Goal: Register for event/course

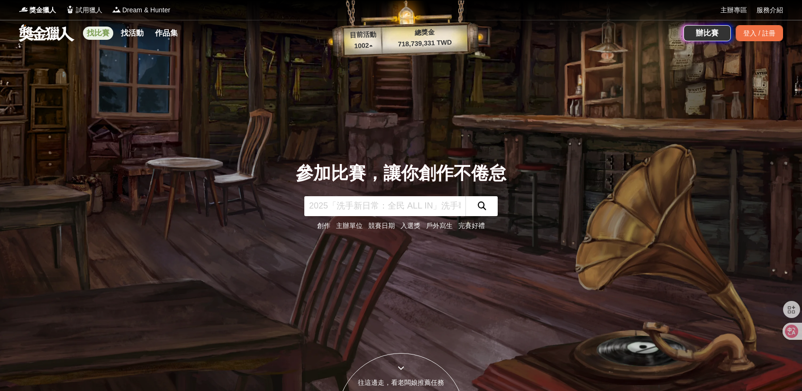
click at [94, 34] on link "找比賽" at bounding box center [98, 33] width 30 height 13
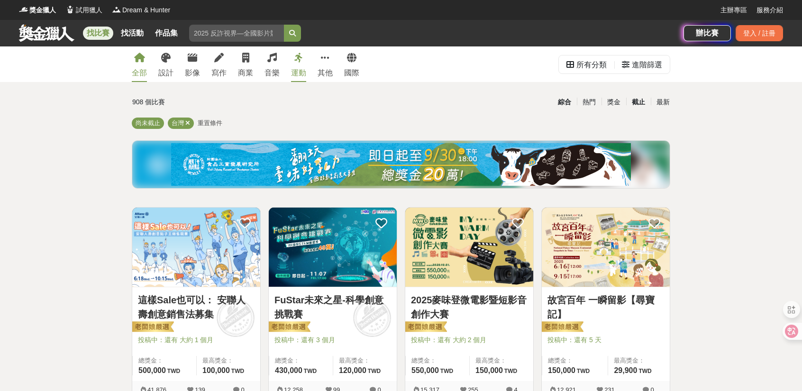
click at [633, 103] on div "截止" at bounding box center [638, 102] width 25 height 17
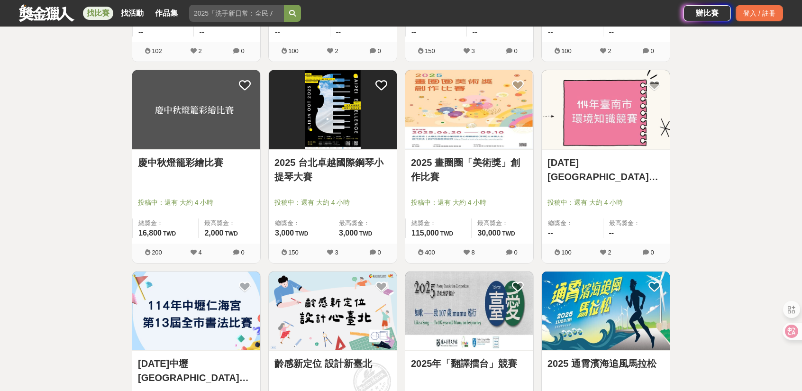
scroll to position [711, 0]
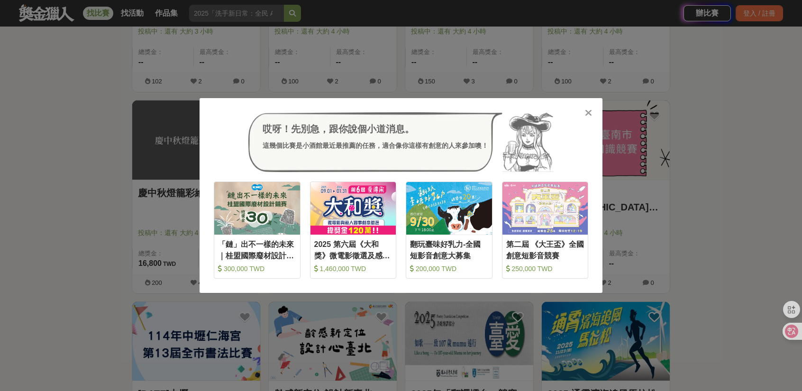
click at [585, 113] on icon at bounding box center [588, 112] width 7 height 9
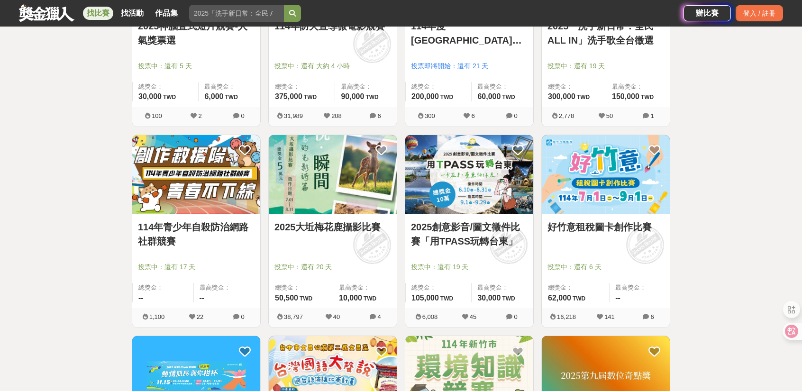
scroll to position [179, 0]
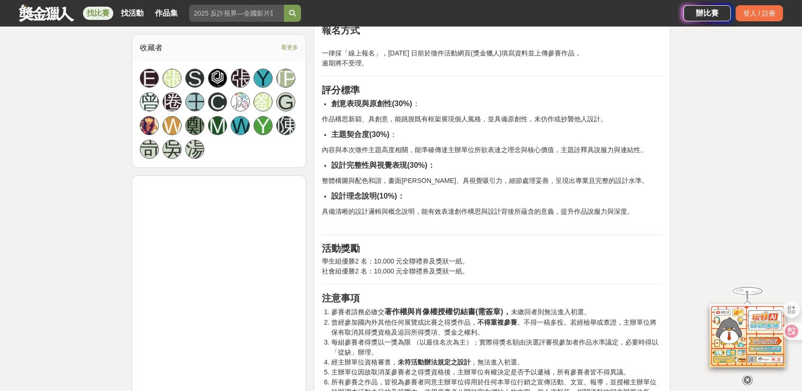
scroll to position [711, 0]
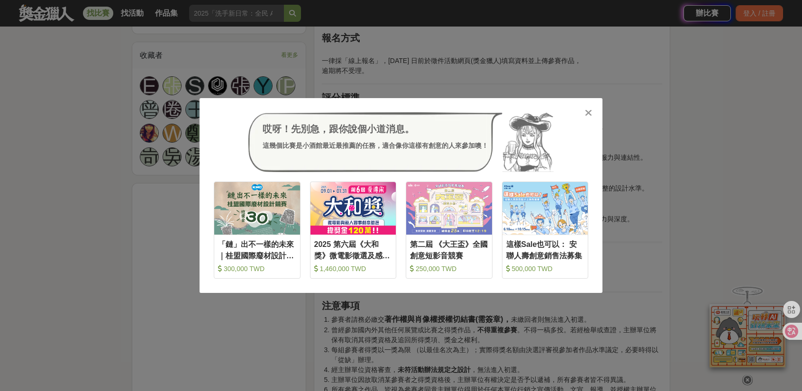
click at [587, 113] on icon at bounding box center [588, 112] width 7 height 9
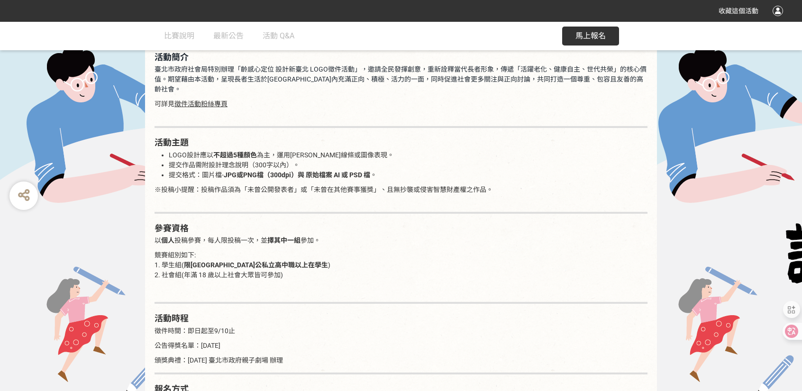
scroll to position [711, 0]
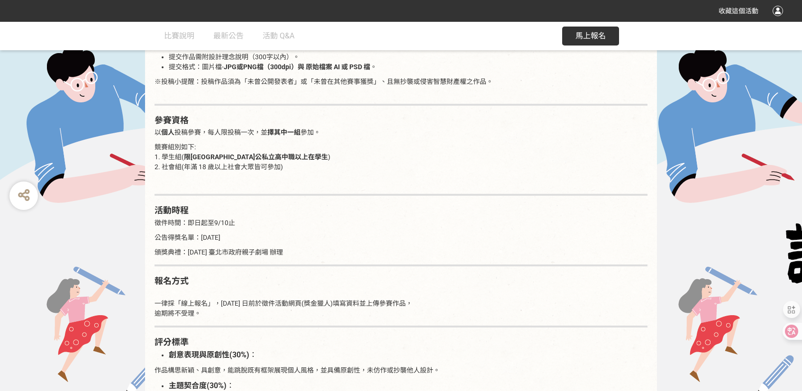
click at [572, 36] on button "馬上報名" at bounding box center [590, 36] width 57 height 19
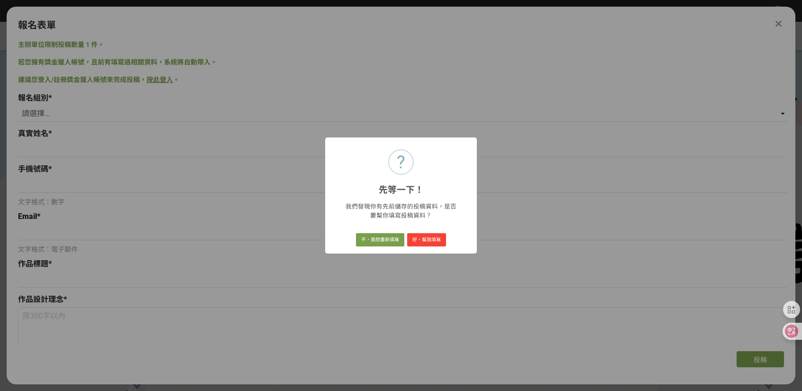
scroll to position [0, 0]
click at [420, 241] on button "好，幫我填寫" at bounding box center [426, 239] width 39 height 13
select select "社會組(年滿 18 歲以上社會大眾皆可參加)"
type input "劉冠亨"
type input "0965402730"
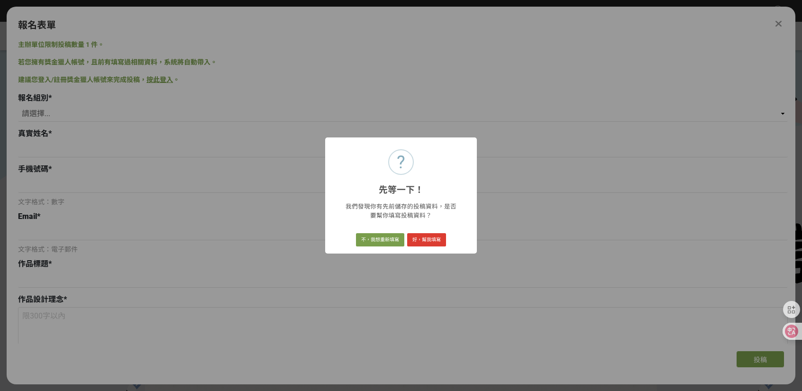
type input "liubrianbrbr@gmail.com"
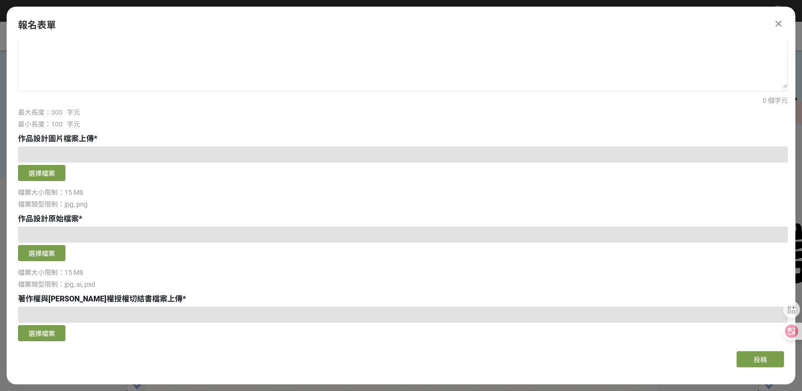
scroll to position [427, 0]
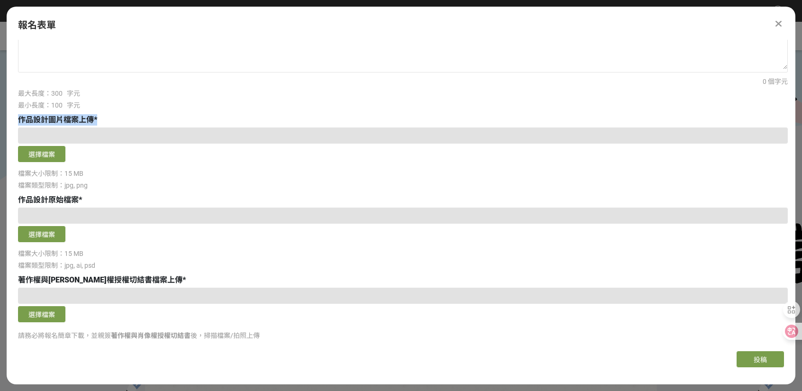
drag, startPoint x: 16, startPoint y: 118, endPoint x: 100, endPoint y: 118, distance: 83.4
click at [100, 118] on div "作品設計圖片檔案上傳 *" at bounding box center [403, 119] width 770 height 11
copy div "作品設計圖片檔案上傳 *"
drag, startPoint x: 14, startPoint y: 200, endPoint x: 74, endPoint y: 202, distance: 59.7
click at [74, 202] on span "作品設計原始檔案" at bounding box center [48, 199] width 61 height 9
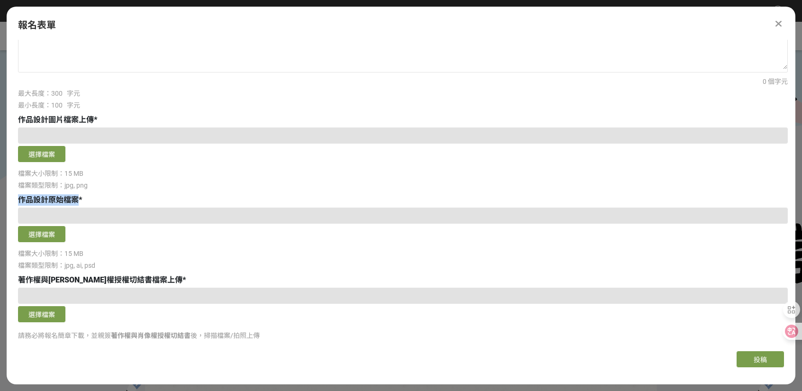
copy span "作品設計原始檔案"
drag, startPoint x: 16, startPoint y: 278, endPoint x: 118, endPoint y: 278, distance: 101.4
click at [118, 278] on span "著作權與肖像權授權切結書檔案上傳" at bounding box center [100, 279] width 164 height 9
click at [13, 279] on div "主辦單位限制投稿數量 1 件。 若您擁有獎金獵人帳號，且前有填寫過相關資料，系統將自動帶入。 建議您登入/註冊獎金獵人帳號來完成投稿， 按此登入 。 報名組別…" at bounding box center [401, 192] width 789 height 304
drag, startPoint x: 14, startPoint y: 280, endPoint x: 102, endPoint y: 277, distance: 88.2
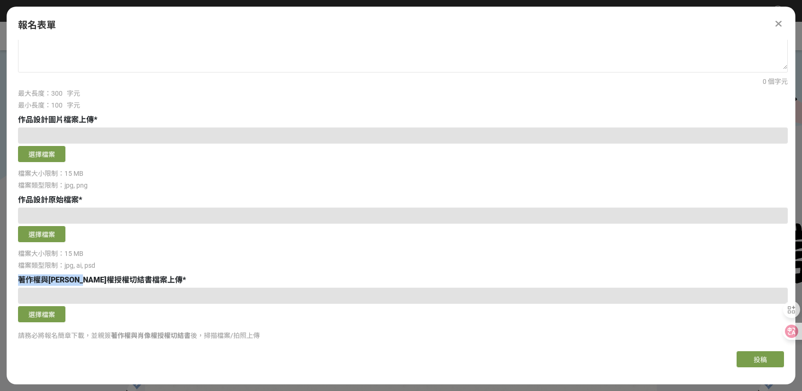
click at [102, 277] on span "著作權與肖像權授權切結書檔案上傳" at bounding box center [100, 279] width 164 height 9
copy span "著作權與肖像權授權切結書"
click at [40, 319] on button "選擇檔案" at bounding box center [41, 314] width 47 height 16
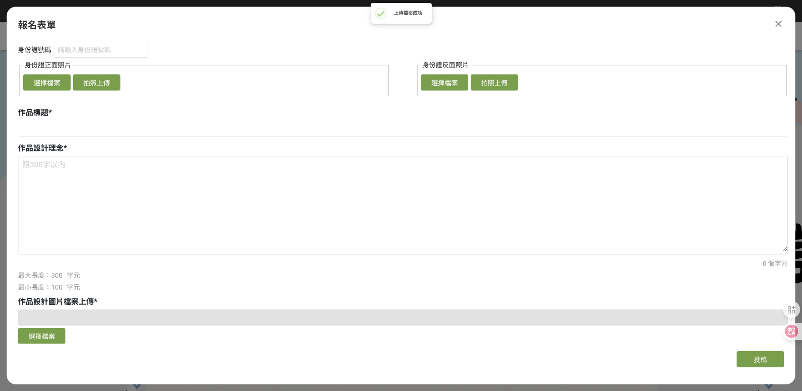
scroll to position [237, 0]
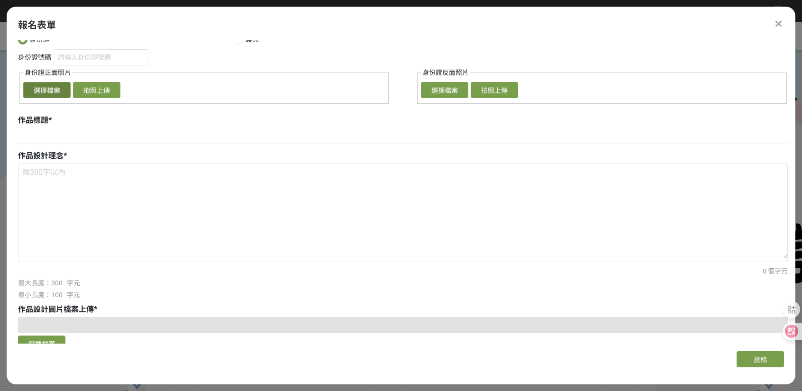
click at [41, 92] on button "選擇檔案" at bounding box center [46, 90] width 47 height 16
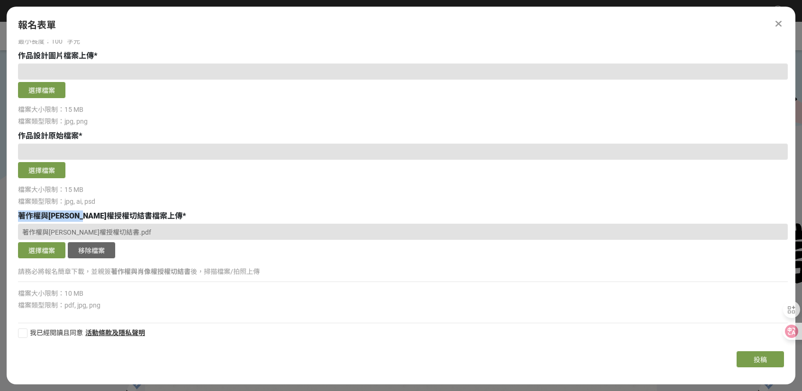
scroll to position [491, 0]
click at [416, 195] on div "選擇檔案 檔案大小限制：15 MB 檔案類型限制：jpg, ai, psd" at bounding box center [403, 174] width 770 height 63
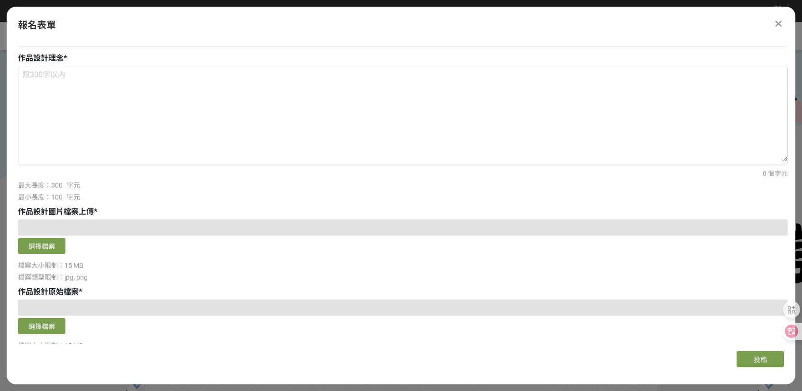
scroll to position [190, 0]
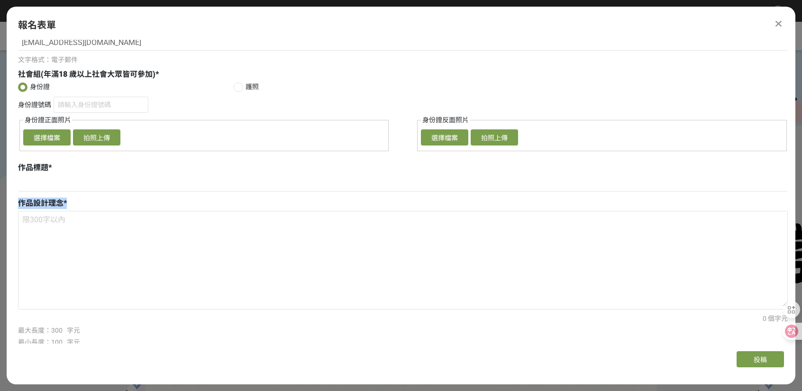
drag, startPoint x: 14, startPoint y: 203, endPoint x: 82, endPoint y: 199, distance: 67.9
click at [82, 199] on div "主辦單位限制投稿數量 1 件。 若您擁有獎金獵人帳號，且前有填寫過相關資料，系統將自動帶入。 建議您登入/註冊獎金獵人帳號來完成投稿， 按此登入 。 報名組別…" at bounding box center [401, 192] width 789 height 304
copy div "作品設計理念 *"
click at [83, 179] on input at bounding box center [403, 183] width 770 height 16
paste input "齡來齡好 (Ling-Lai Ling-Ho)"
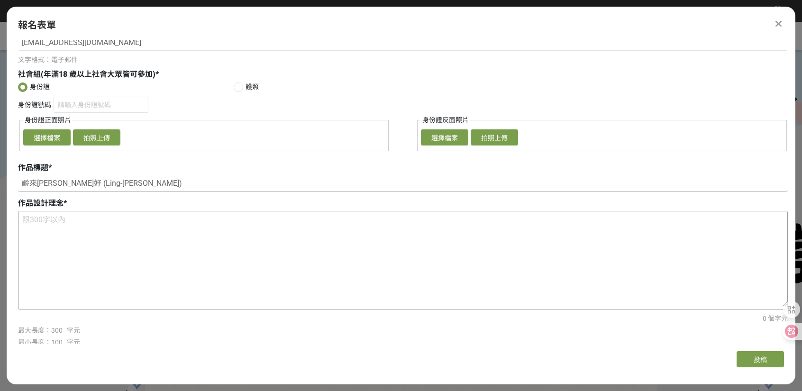
type input "齡來齡好 (Ling-Lai Ling-Ho)"
click at [186, 216] on textarea at bounding box center [402, 258] width 769 height 95
click at [91, 248] on textarea at bounding box center [402, 258] width 769 height 95
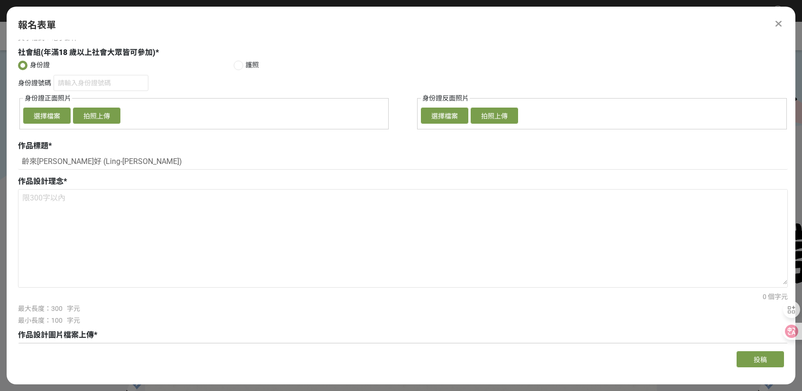
scroll to position [284, 0]
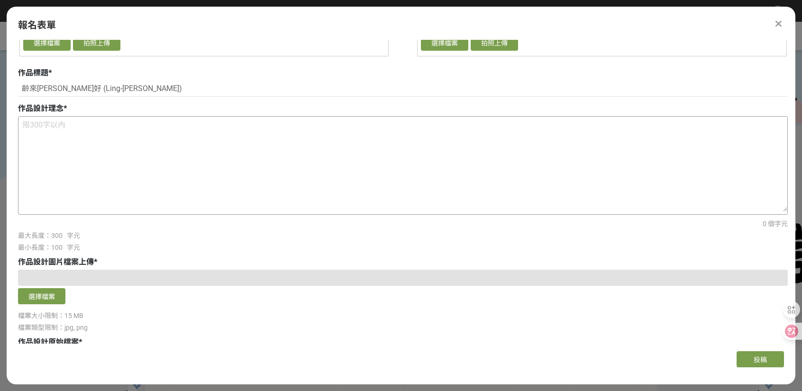
click at [154, 145] on textarea at bounding box center [402, 164] width 769 height 95
paste textarea "「齡來齡好」取自台語「愈來愈好」，傳達長者在歲月中持續成長、健康自主、活躍老化的精神。設計以簡潔流暢的線條勾勒出臺北101與花卉意象，象徵臺北是融合自然與都市…"
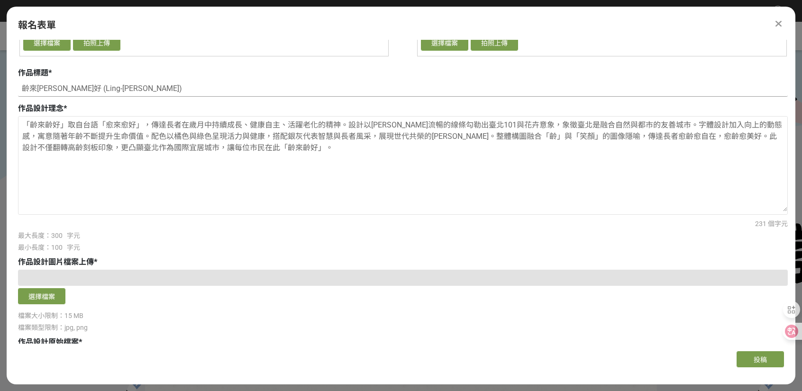
drag, startPoint x: 49, startPoint y: 88, endPoint x: 113, endPoint y: 88, distance: 63.5
click at [113, 88] on input "齡來齡好 (Ling-Lai Ling-Ho)" at bounding box center [403, 89] width 770 height 16
click at [132, 126] on textarea "「齡來齡好」取自台語「愈來愈好」，傳達長者在歲月中持續成長、健康自主、活躍老化的精神。設計以簡潔流暢的線條勾勒出臺北101與花卉意象，象徵臺北是融合自然與都市…" at bounding box center [402, 164] width 769 height 95
paste textarea "(Ling-Lai Ling-Ho)"
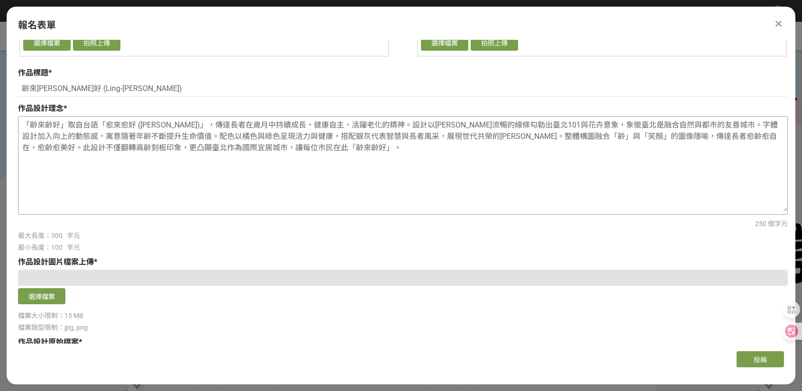
click at [388, 173] on textarea "「齡來齡好」取自台語「愈來愈好 (Ling-Lai Ling-Ho)」，傳達長者在歲月中持續成長、健康自主、活躍老化的精神。設計以簡潔流暢的線條勾勒出臺北10…" at bounding box center [402, 164] width 769 height 95
type textarea "「齡來齡好」取自台語「愈來愈好 (Ling-Lai Ling-Ho)」，傳達長者在歲月中持續成長、健康自主、活躍老化的精神。設計以簡潔流暢的線條勾勒出臺北10…"
drag, startPoint x: 17, startPoint y: 107, endPoint x: 61, endPoint y: 110, distance: 43.7
click at [61, 110] on div "作品設計理念 *" at bounding box center [403, 108] width 770 height 11
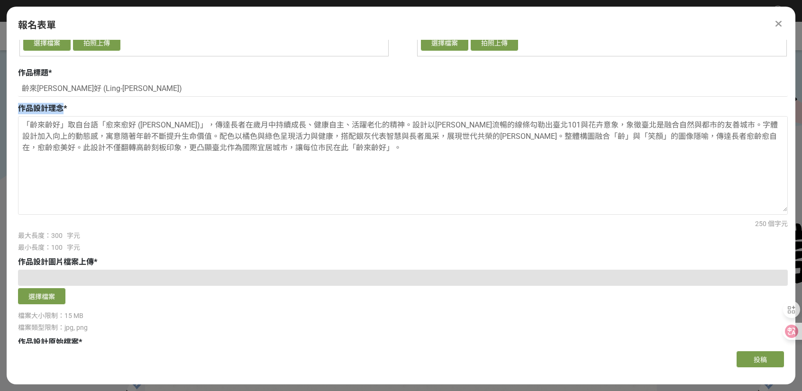
copy span "作品設計理念"
click at [88, 166] on textarea "「齡來齡好」取自台語「愈來愈好 (Ling-Lai Ling-Ho)」，傳達長者在歲月中持續成長、健康自主、活躍老化的精神。設計以簡潔流暢的線條勾勒出臺北10…" at bounding box center [402, 164] width 769 height 95
click at [200, 238] on div "最大長度：300 字元" at bounding box center [403, 236] width 770 height 10
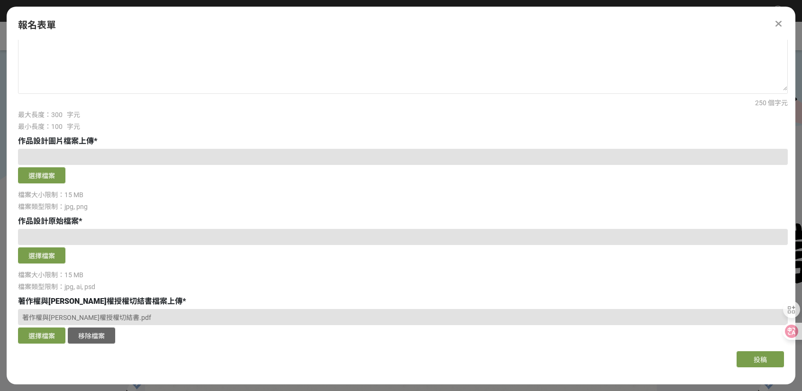
scroll to position [379, 0]
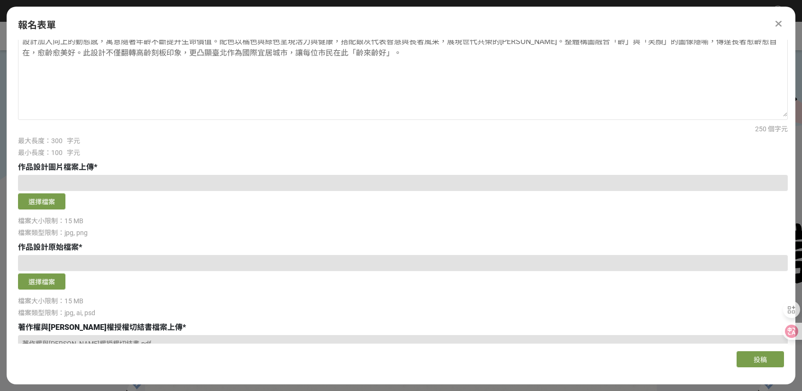
click at [716, 157] on div "報名組別 * 請選擇... 學生組(限臺北市公私立高中職以上在學生) 社會組(年滿 18 歲以上社會大眾皆可參加) 真實姓名 * 劉冠亨 手機號碼 * 096…" at bounding box center [403, 67] width 770 height 709
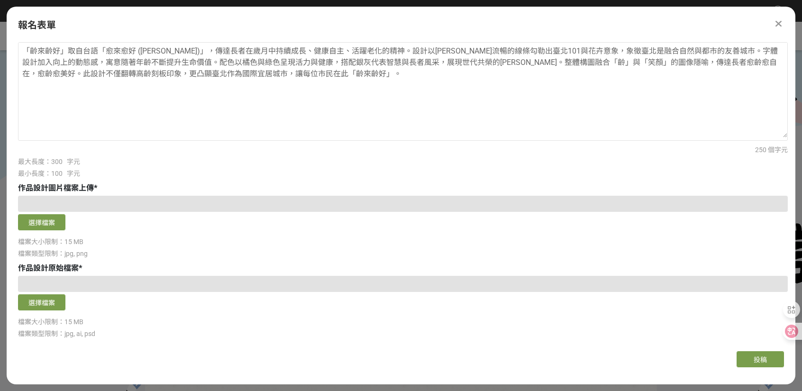
scroll to position [284, 0]
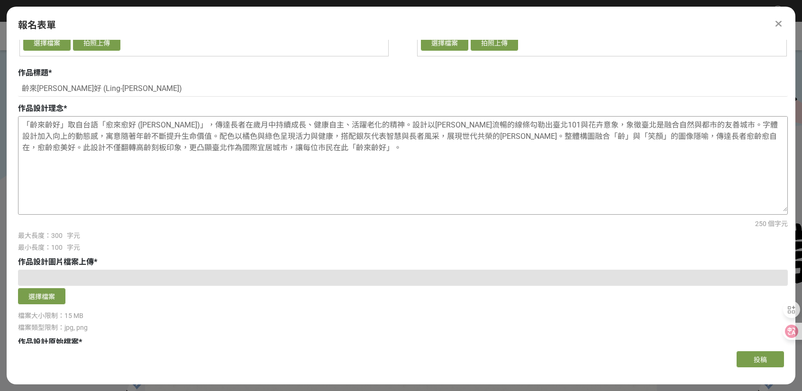
click at [318, 168] on textarea "「齡來齡好」取自台語「愈來愈好 (Ling-Lai Ling-Ho)」，傳達長者在歲月中持續成長、健康自主、活躍老化的精神。設計以簡潔流暢的線條勾勒出臺北10…" at bounding box center [402, 164] width 769 height 95
click at [529, 165] on textarea "「齡來齡好」取自台語「愈來愈好 (Ling-Lai Ling-Ho)」，傳達長者在歲月中持續成長、健康自主、活躍老化的精神。設計以簡潔流暢的線條勾勒出臺北10…" at bounding box center [402, 164] width 769 height 95
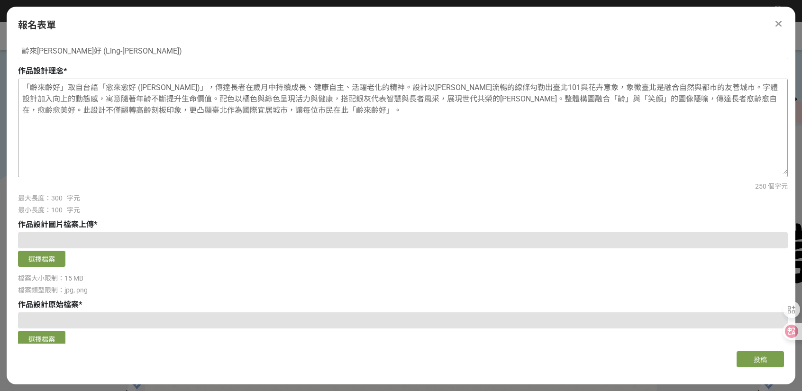
scroll to position [491, 0]
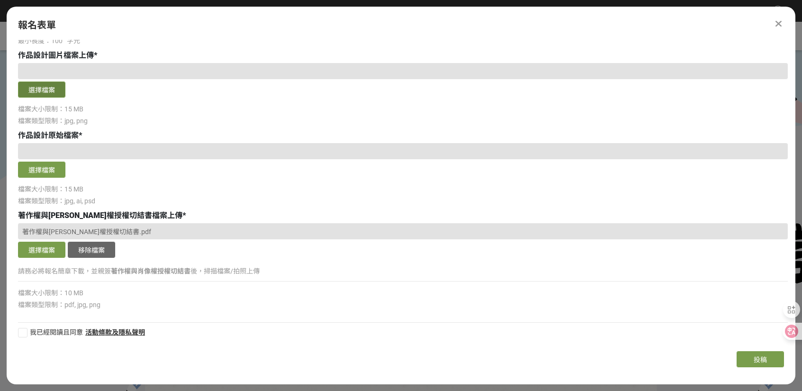
click at [25, 87] on button "選擇檔案" at bounding box center [41, 90] width 47 height 16
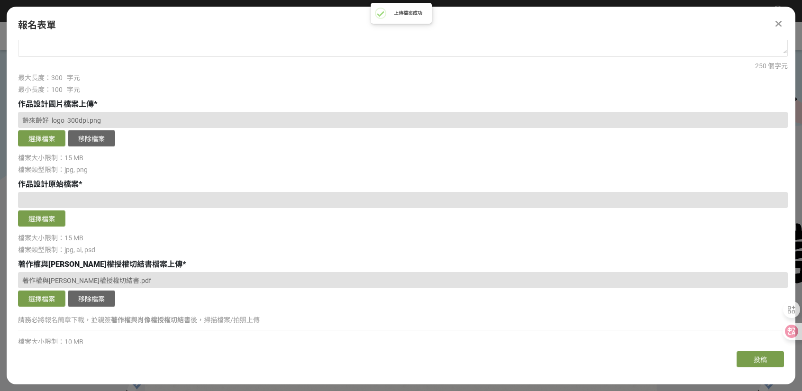
scroll to position [444, 0]
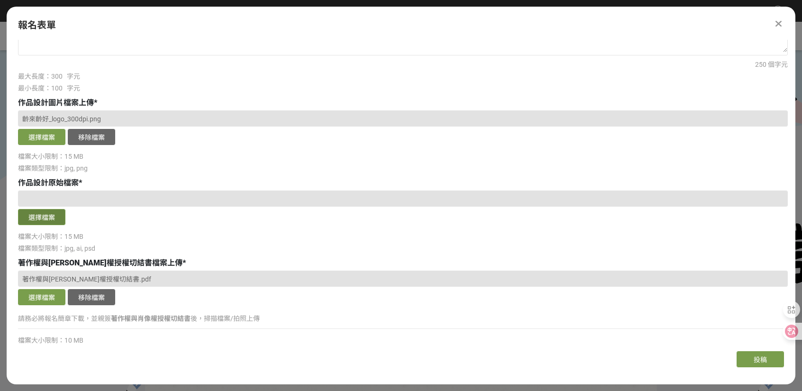
click at [25, 216] on button "選擇檔案" at bounding box center [41, 217] width 47 height 16
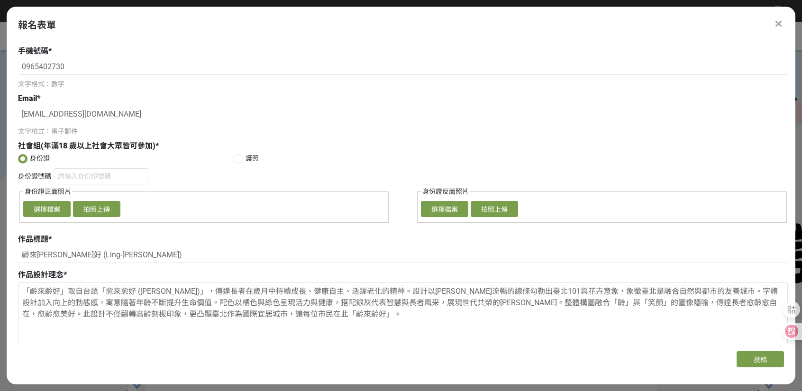
scroll to position [112, 0]
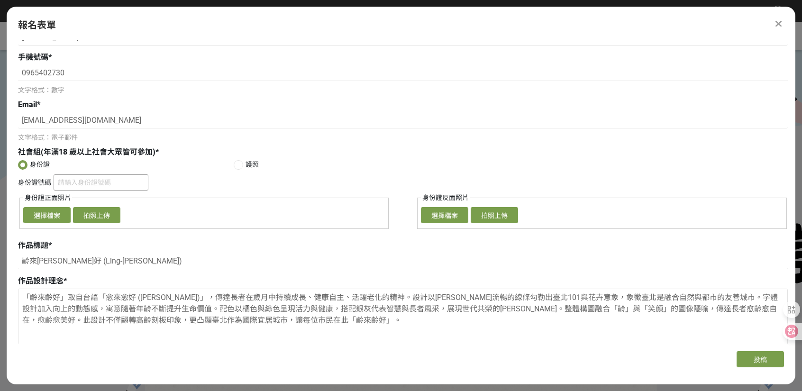
click at [63, 182] on input "身份證號碼" at bounding box center [101, 182] width 95 height 16
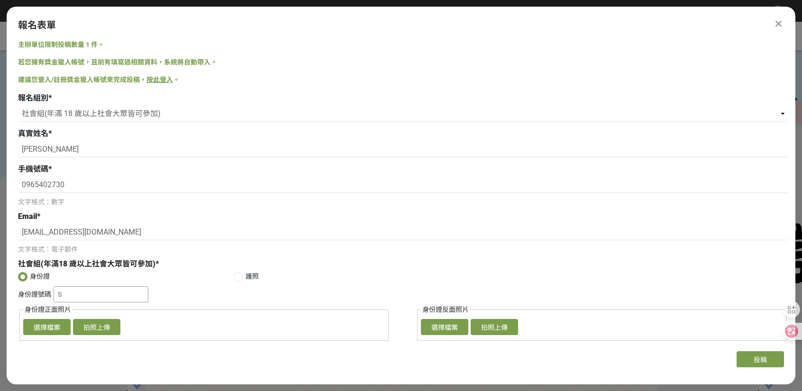
click at [77, 289] on input "S" at bounding box center [101, 294] width 95 height 16
type input "S125098637"
click at [49, 327] on button "選擇檔案" at bounding box center [46, 327] width 47 height 16
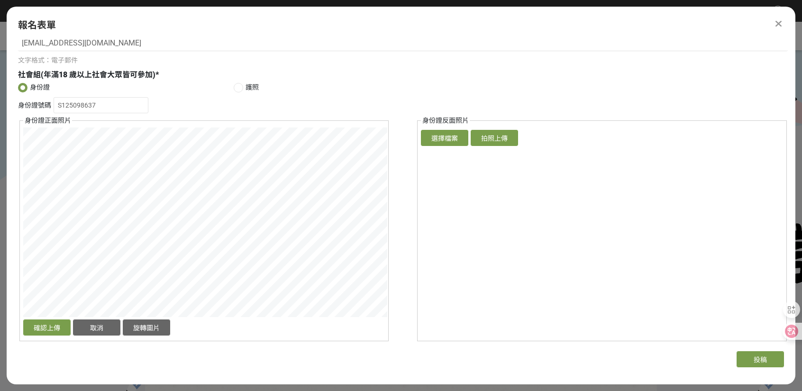
scroll to position [190, 0]
click at [38, 330] on button "確認上傳" at bounding box center [46, 327] width 47 height 16
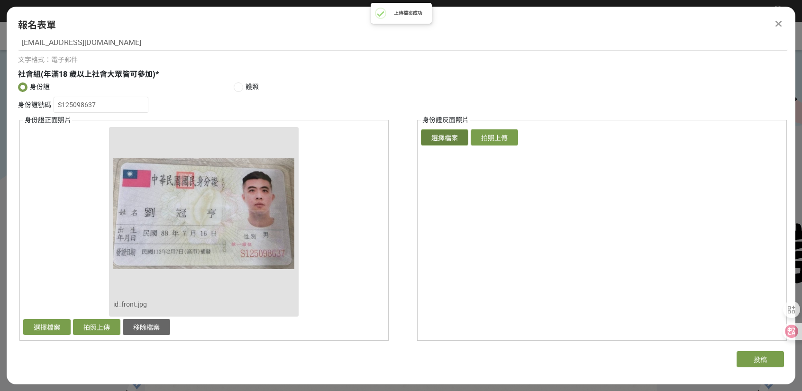
click at [463, 138] on button "選擇檔案" at bounding box center [444, 137] width 47 height 16
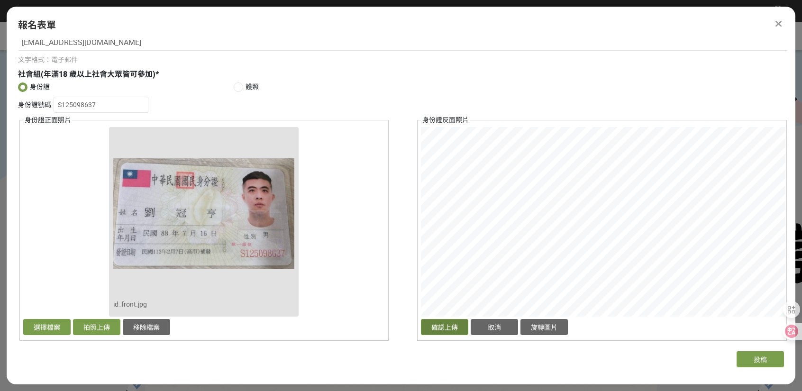
click at [448, 326] on button "確認上傳" at bounding box center [444, 327] width 47 height 16
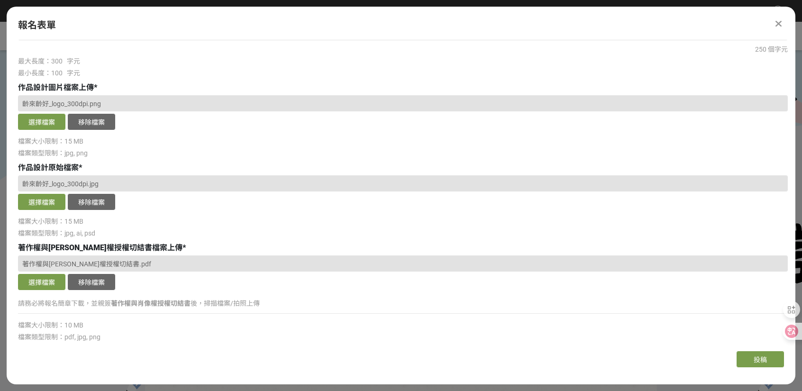
scroll to position [681, 0]
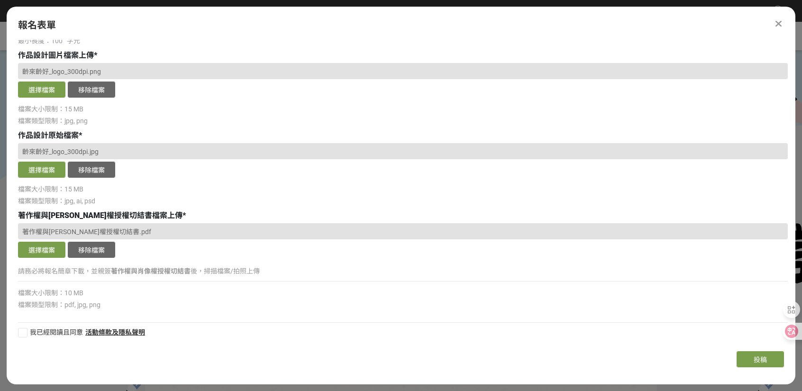
click at [24, 329] on label "我已經閱讀且同意" at bounding box center [50, 332] width 65 height 10
click at [24, 329] on input "我已經閱讀且同意" at bounding box center [21, 332] width 6 height 6
checkbox input "false"
click at [746, 360] on button "投稿" at bounding box center [759, 359] width 47 height 16
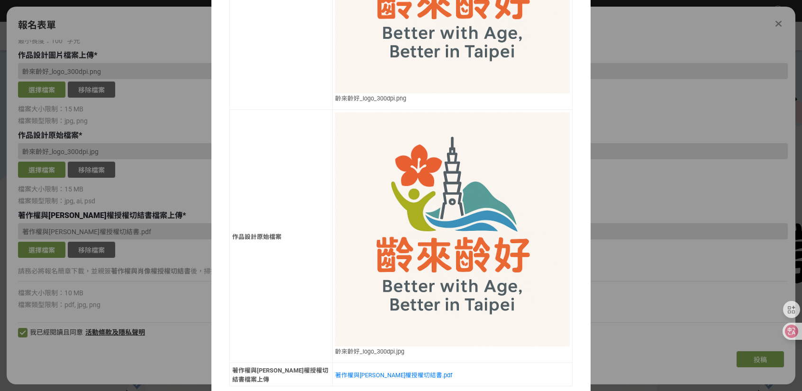
scroll to position [982, 0]
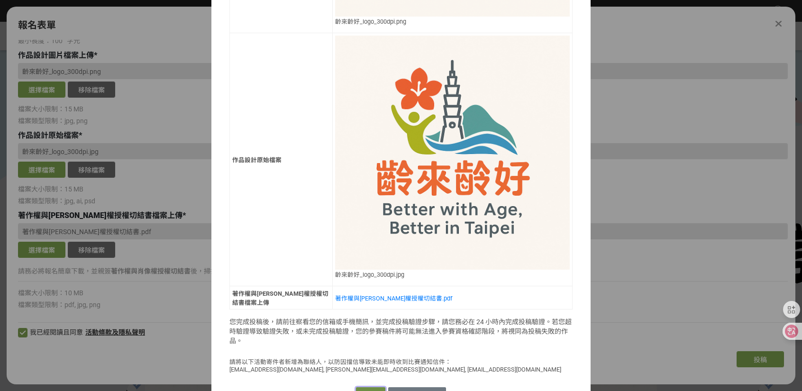
click at [370, 387] on button "確認送出" at bounding box center [370, 393] width 29 height 13
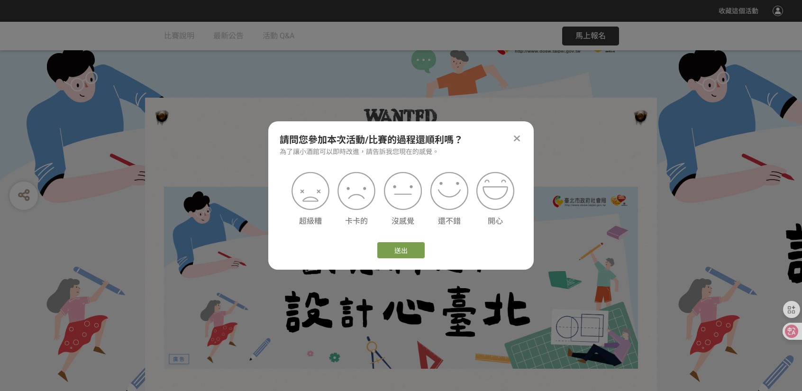
click at [517, 140] on icon at bounding box center [517, 138] width 6 height 9
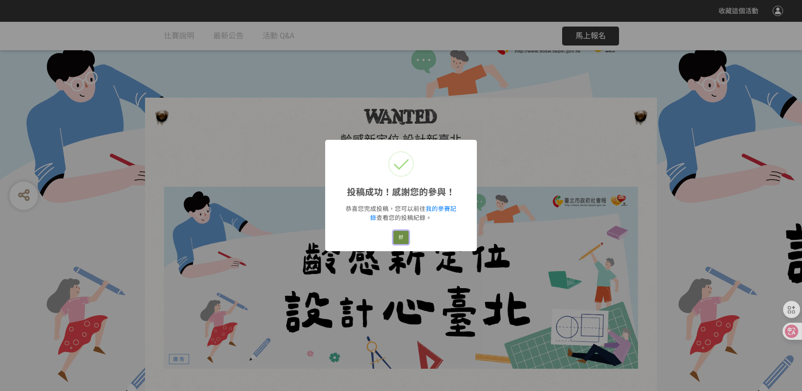
click at [402, 237] on button "好" at bounding box center [400, 237] width 15 height 13
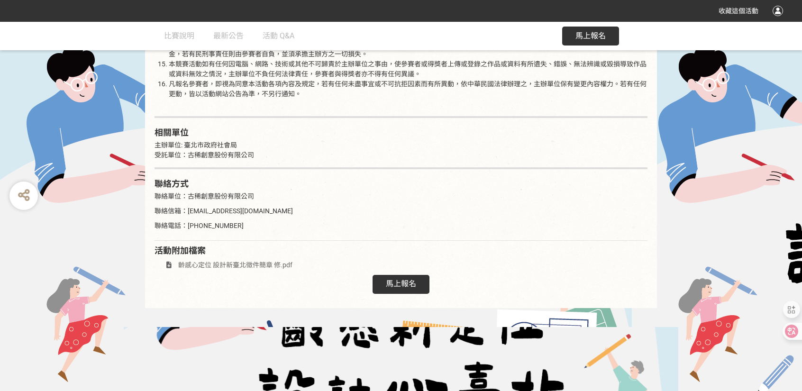
scroll to position [1530, 0]
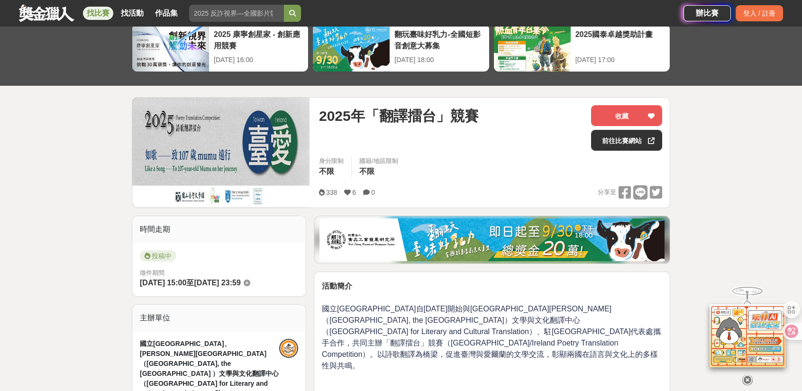
scroll to position [47, 0]
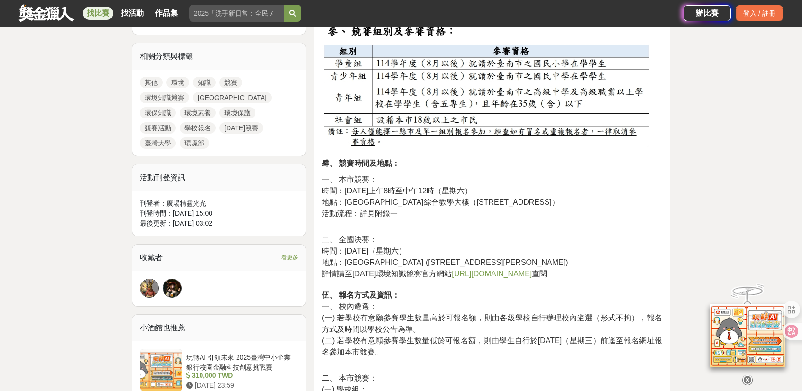
scroll to position [427, 0]
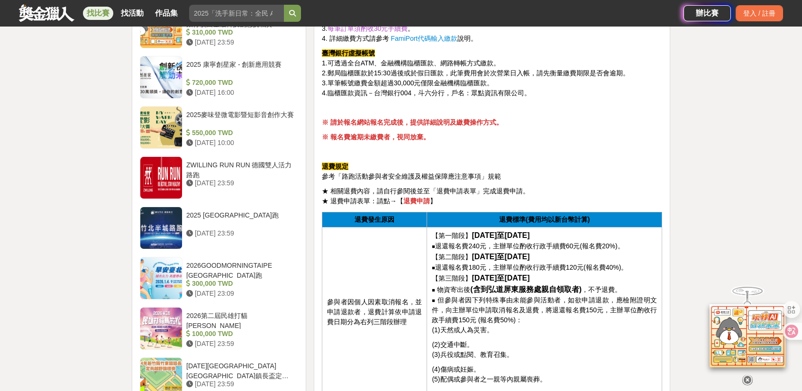
scroll to position [1043, 0]
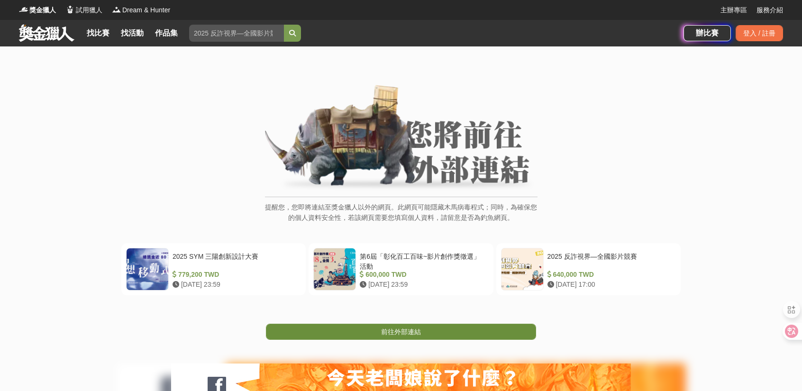
click at [409, 333] on span "前往外部連結" at bounding box center [401, 332] width 40 height 8
click at [414, 334] on span "前往外部連結" at bounding box center [401, 332] width 40 height 8
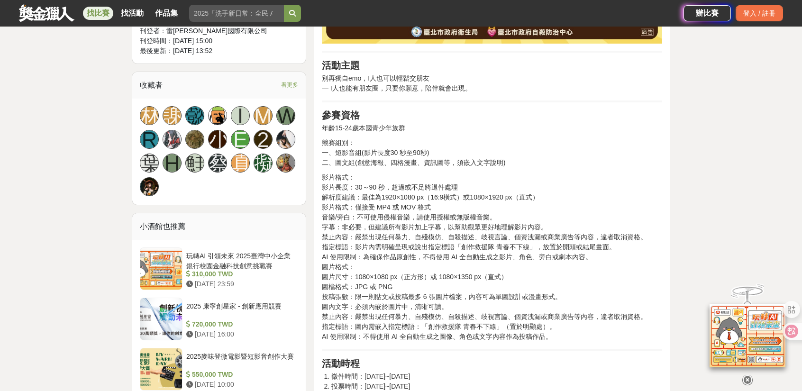
scroll to position [663, 0]
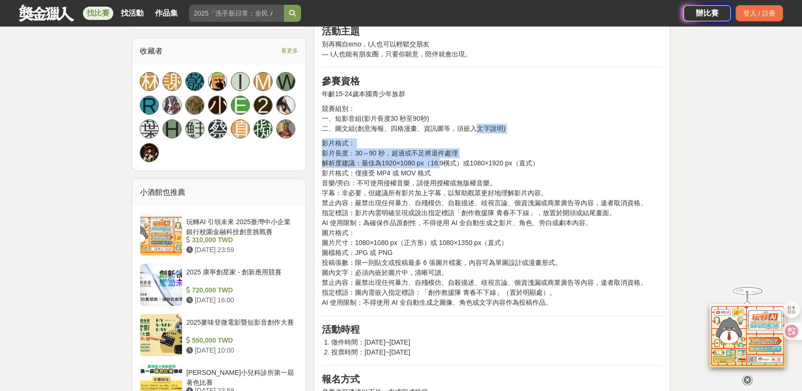
drag, startPoint x: 387, startPoint y: 125, endPoint x: 444, endPoint y: 167, distance: 70.8
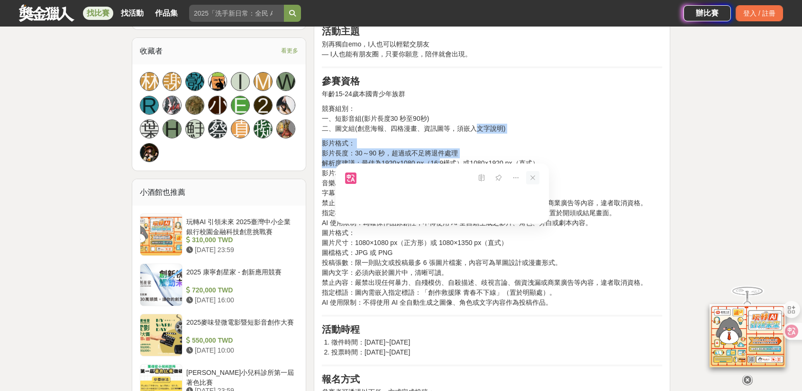
click at [535, 175] on icon at bounding box center [532, 177] width 13 height 13
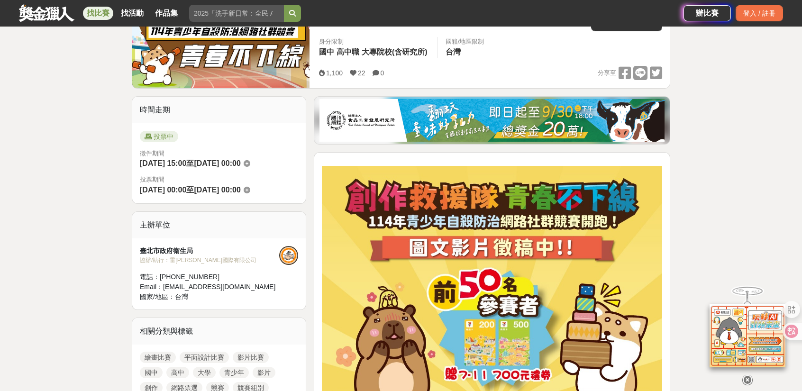
scroll to position [142, 0]
